Goal: Find specific page/section: Find specific page/section

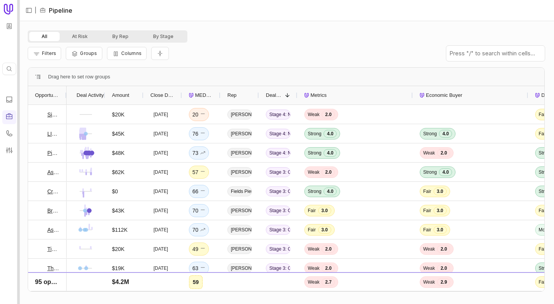
click at [19, 94] on div at bounding box center [18, 152] width 3 height 304
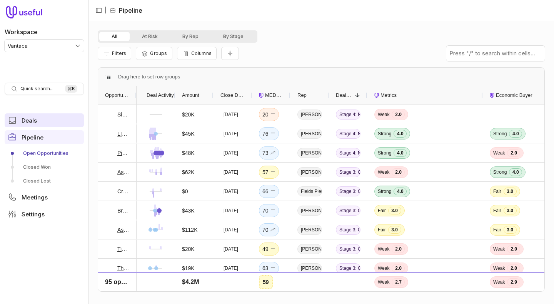
click at [31, 125] on link "Deals" at bounding box center [44, 120] width 79 height 14
